Goal: Complete application form

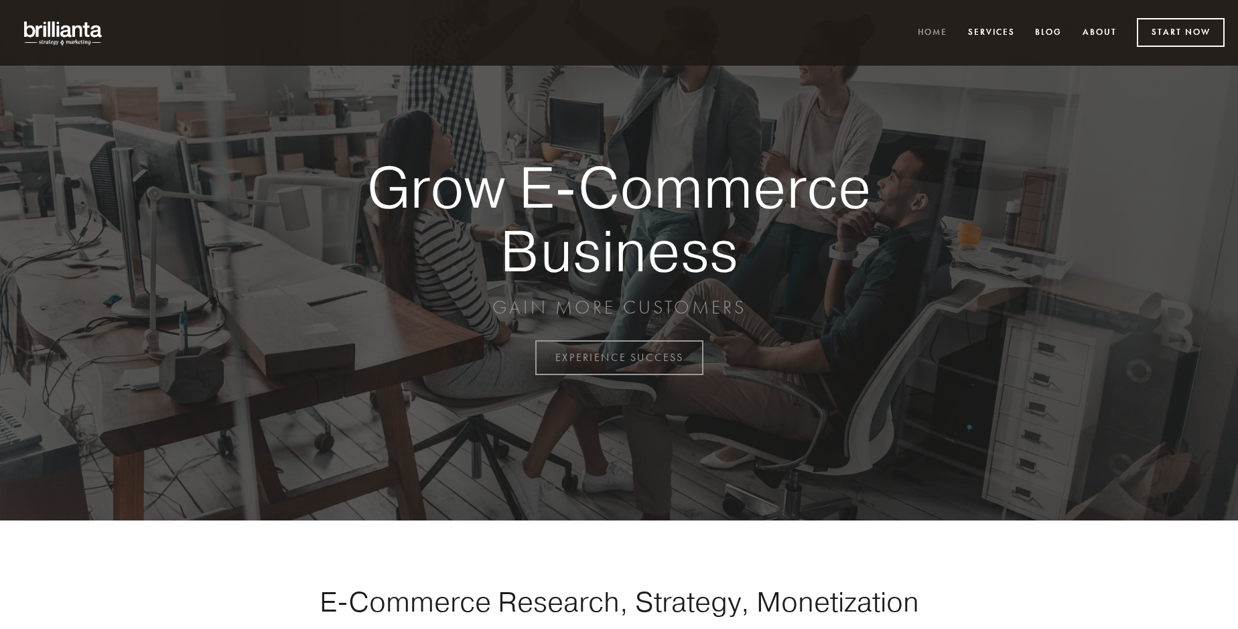
scroll to position [3511, 0]
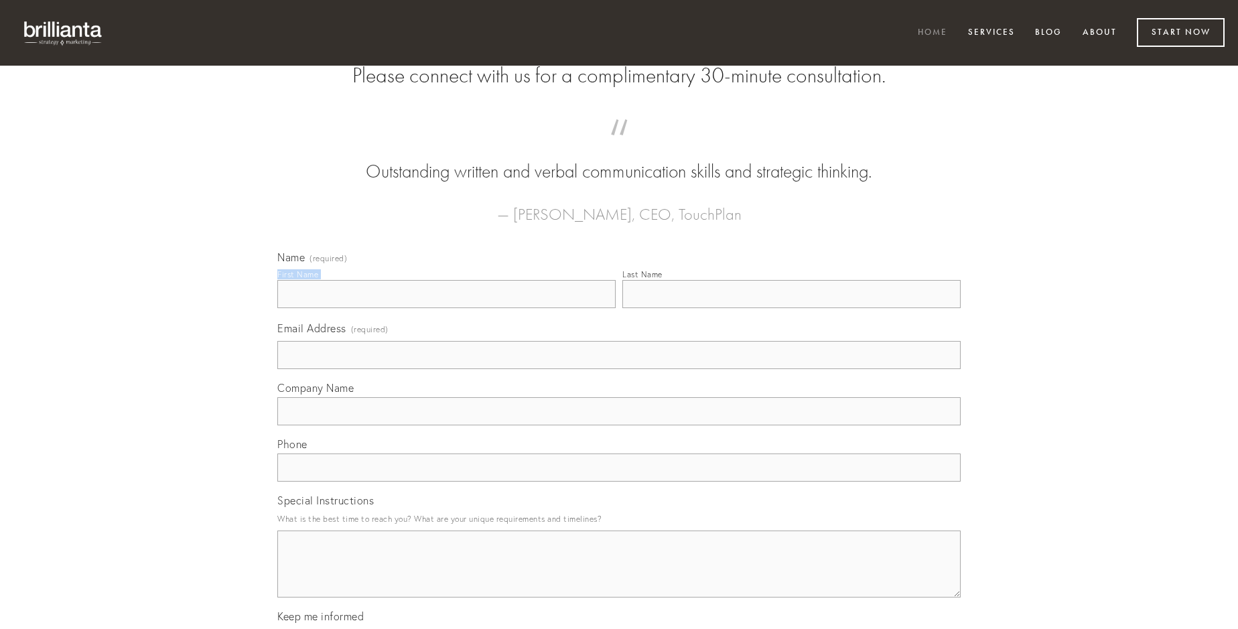
type input "[PERSON_NAME]"
click at [791, 308] on input "Last Name" at bounding box center [791, 294] width 338 height 28
type input "[PERSON_NAME]"
click at [619, 369] on input "Email Address (required)" at bounding box center [618, 355] width 683 height 28
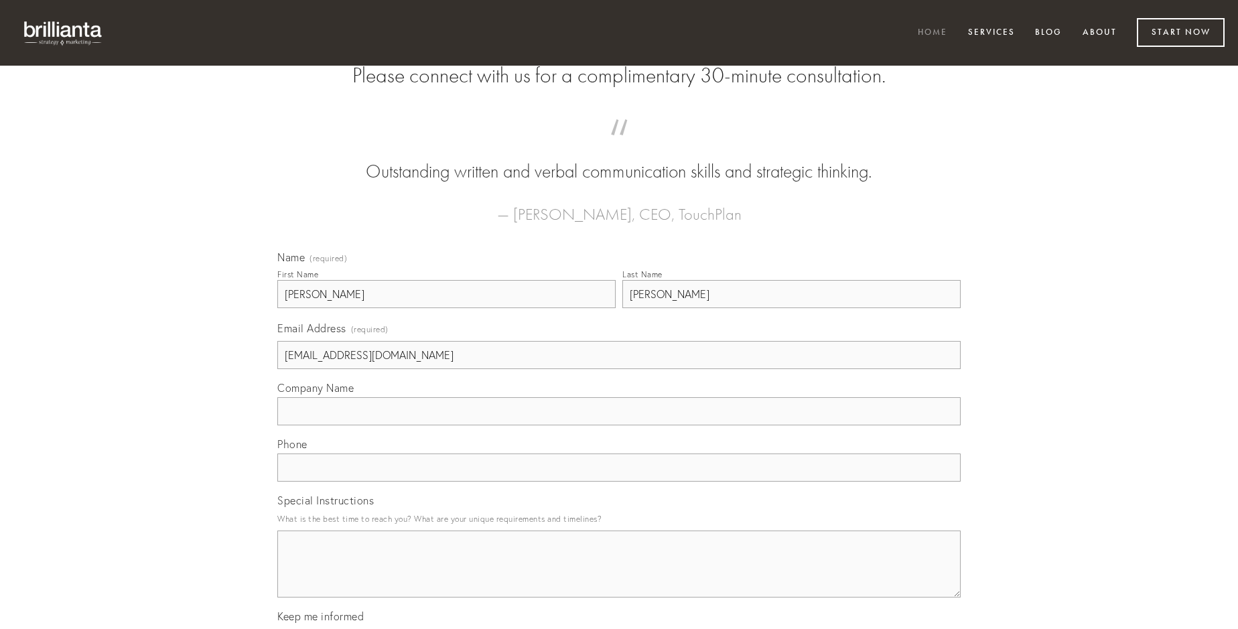
type input "[EMAIL_ADDRESS][DOMAIN_NAME]"
click at [619, 425] on input "Company Name" at bounding box center [618, 411] width 683 height 28
type input "tepidus"
click at [619, 482] on input "text" at bounding box center [618, 467] width 683 height 28
click at [619, 576] on textarea "Special Instructions" at bounding box center [618, 563] width 683 height 67
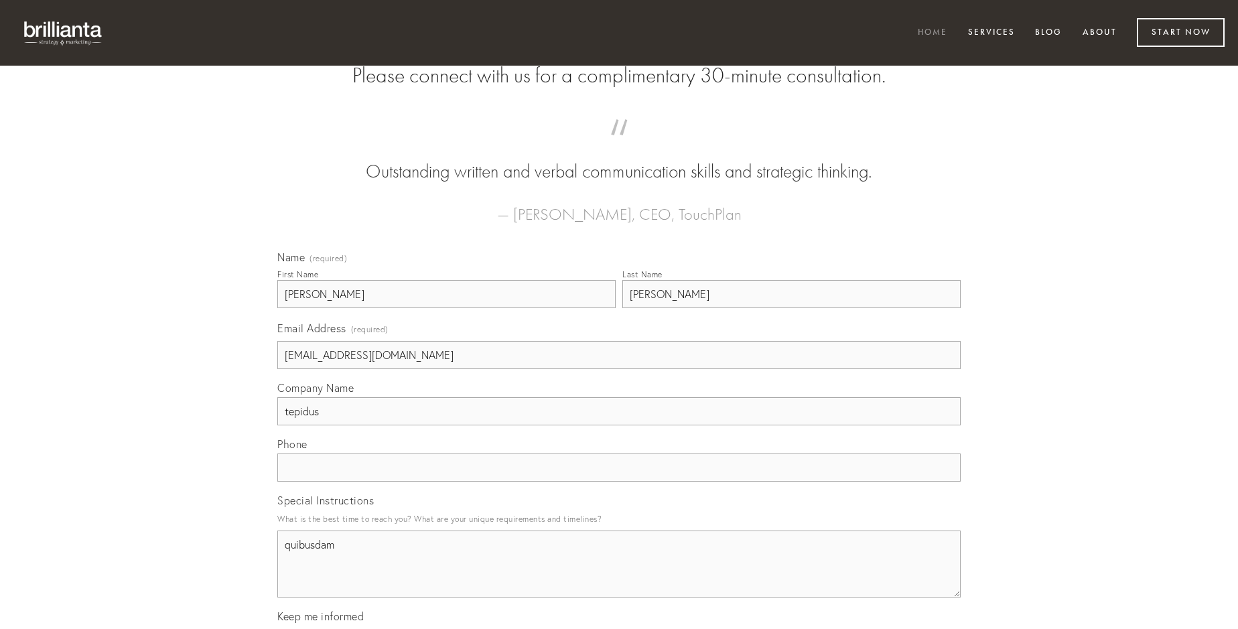
type textarea "quibusdam"
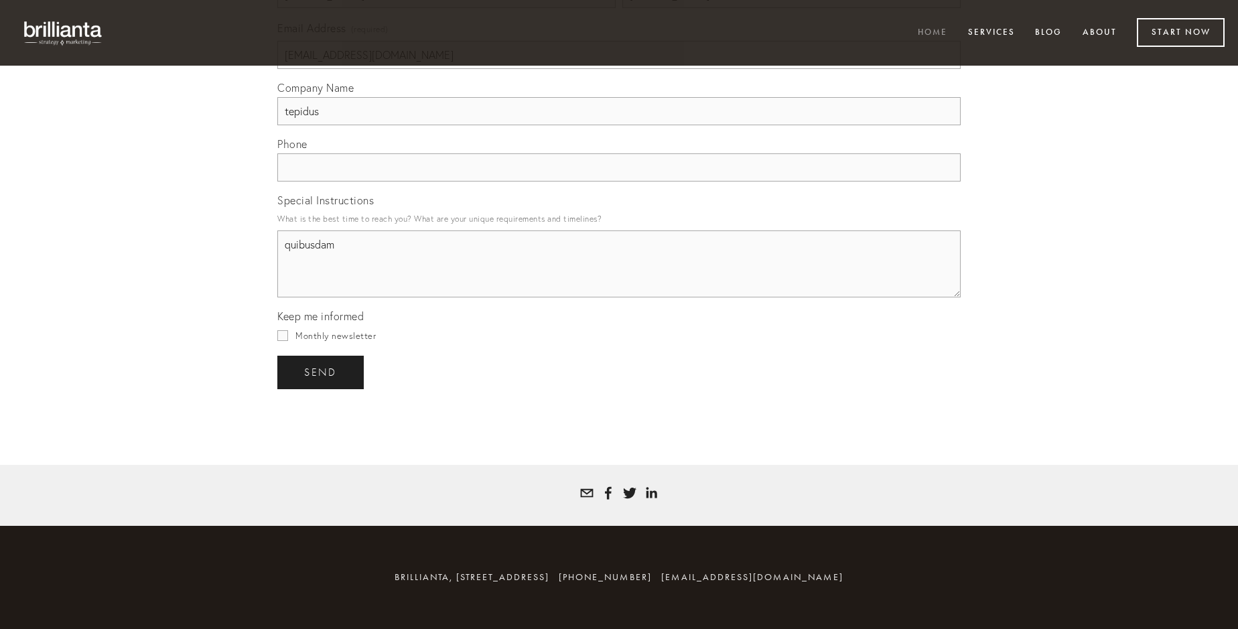
click at [321, 372] on span "send" at bounding box center [320, 372] width 33 height 12
